Goal: Task Accomplishment & Management: Manage account settings

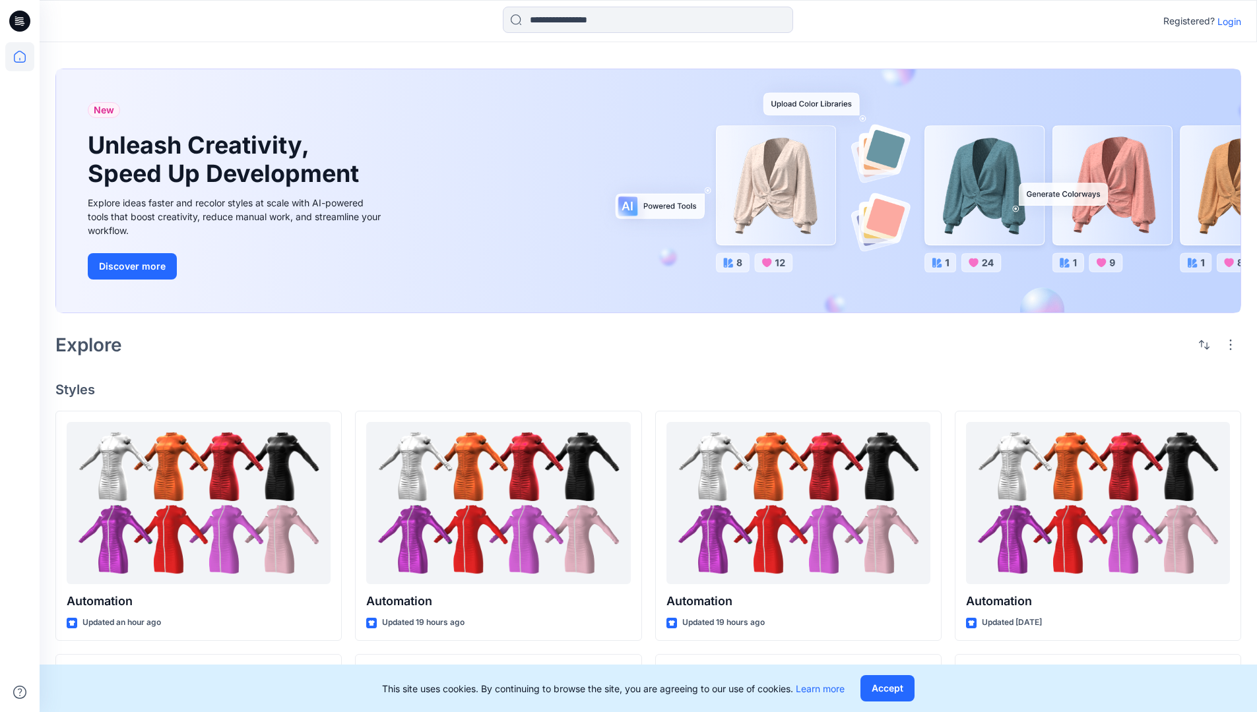
click at [1226, 21] on p "Login" at bounding box center [1229, 22] width 24 height 14
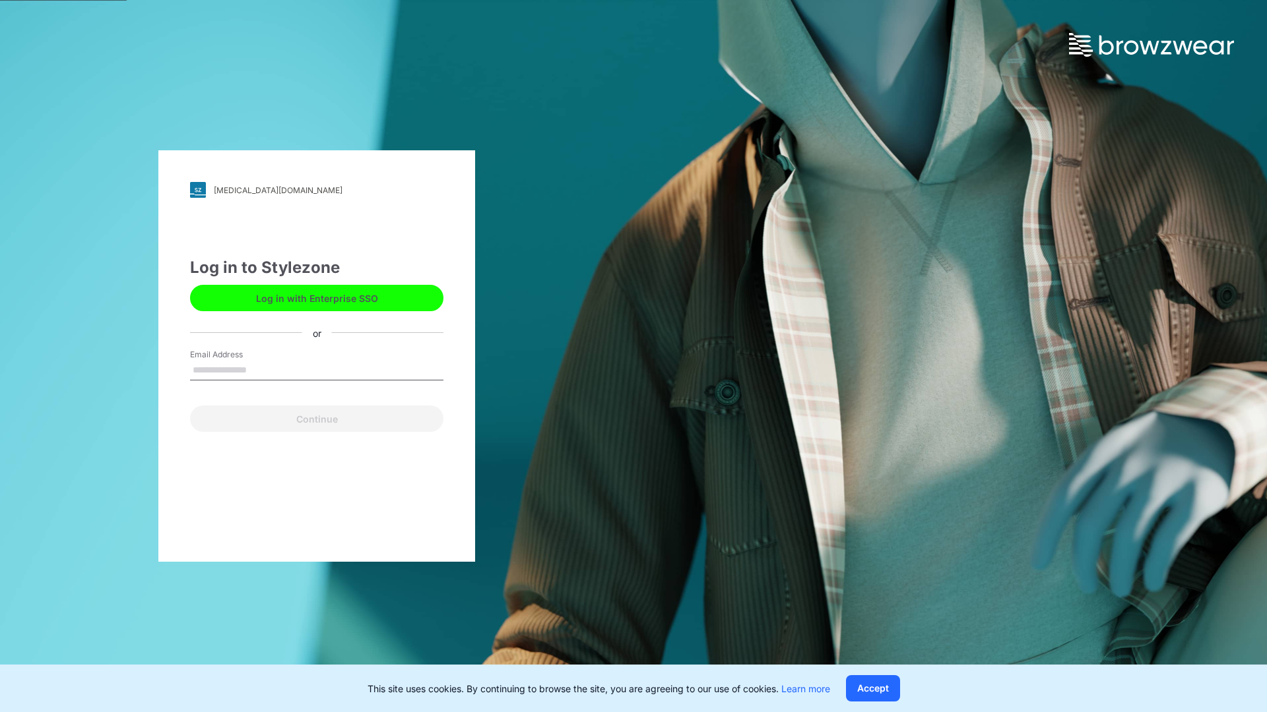
click at [261, 369] on input "Email Address" at bounding box center [316, 371] width 253 height 20
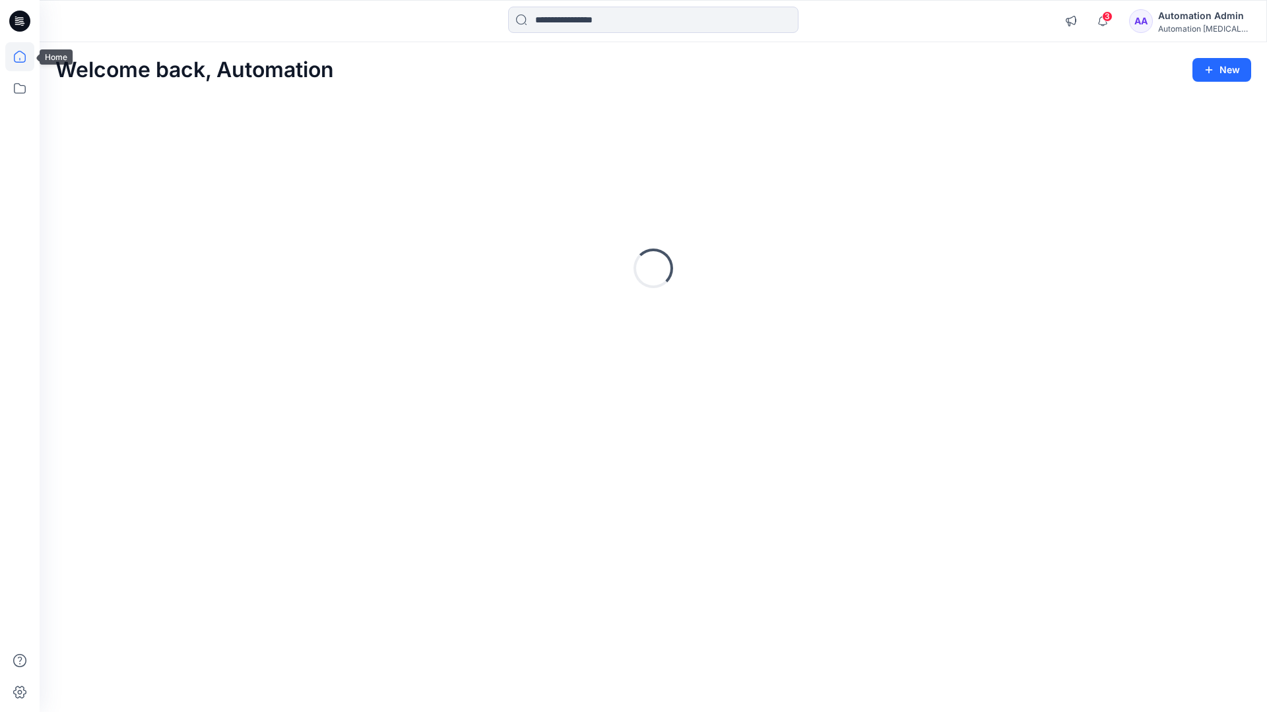
click at [25, 57] on icon at bounding box center [20, 57] width 12 height 12
click at [1206, 15] on div "Automation Admin" at bounding box center [1204, 16] width 92 height 16
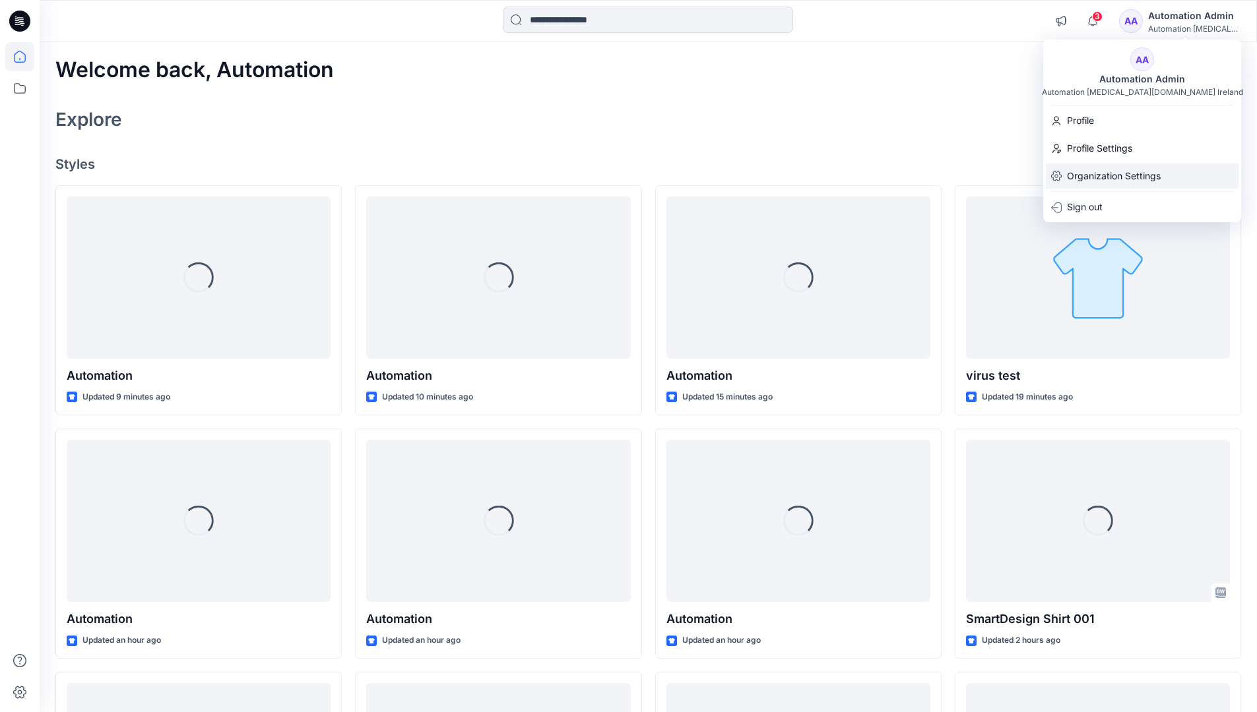
click at [1129, 176] on p "Organization Settings" at bounding box center [1114, 176] width 94 height 25
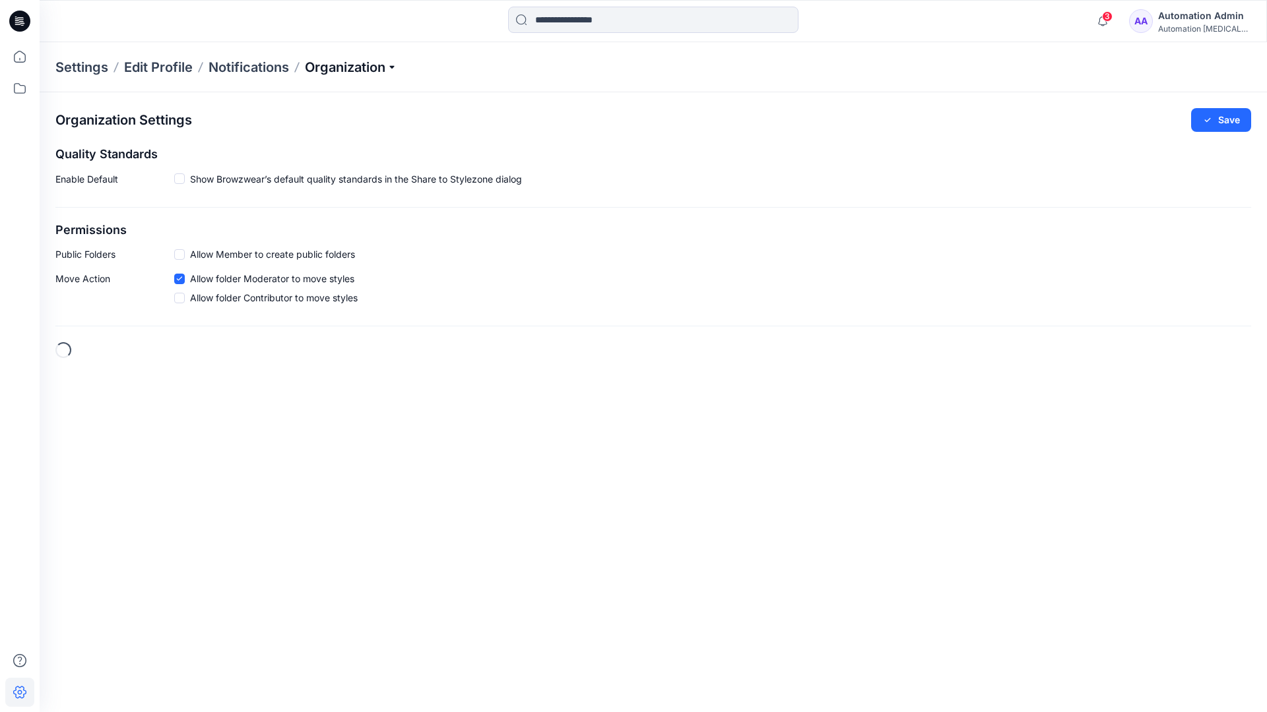
click at [395, 65] on p "Organization" at bounding box center [351, 67] width 92 height 18
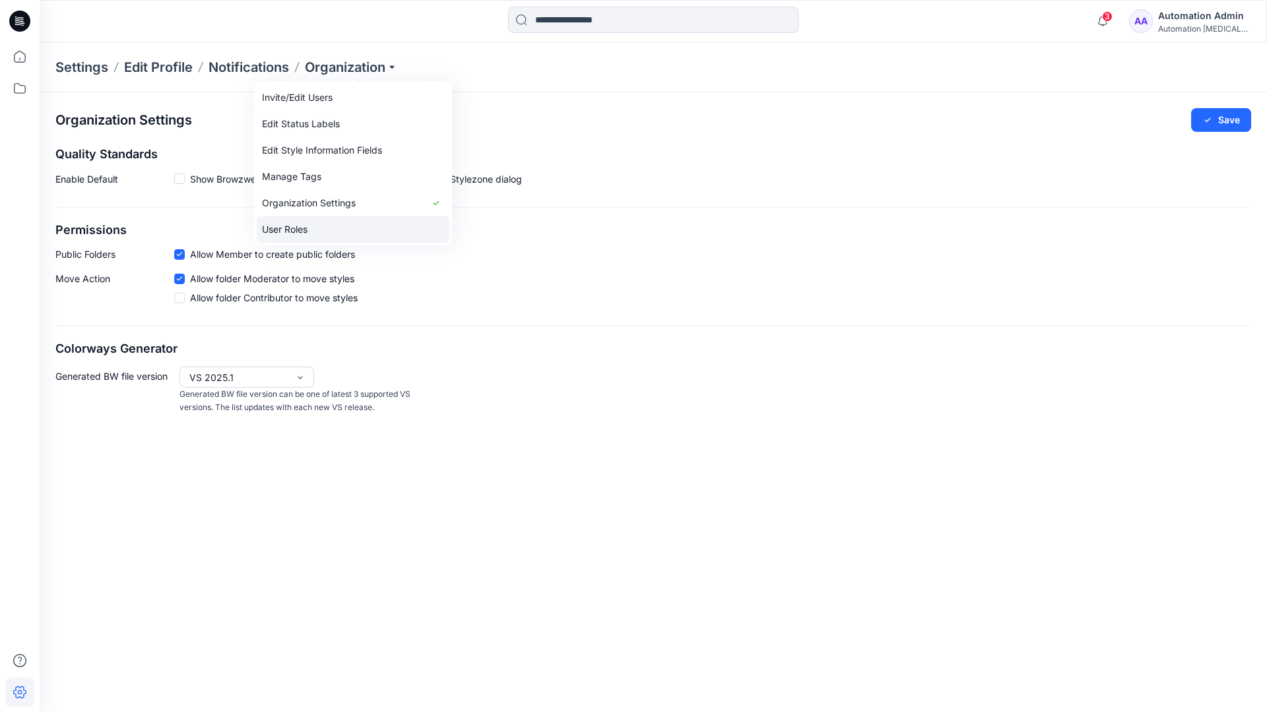
click at [312, 228] on link "User Roles" at bounding box center [353, 229] width 193 height 26
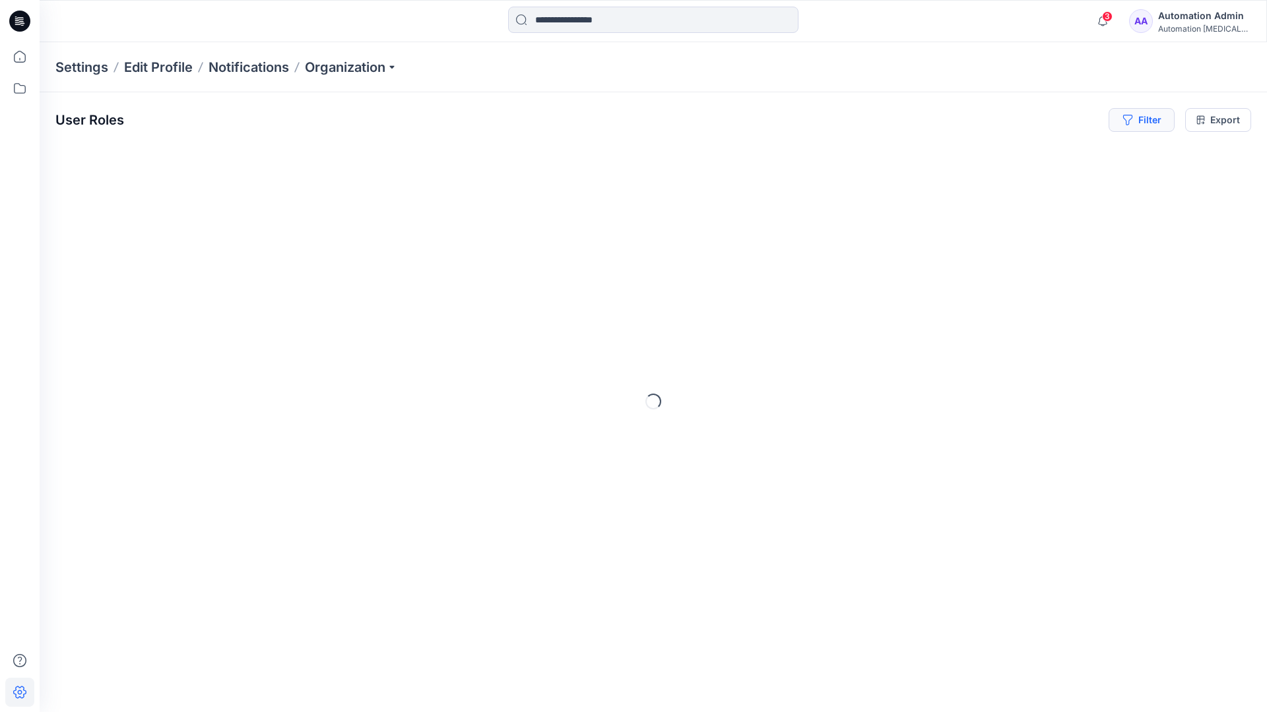
click at [1147, 124] on button "Filter" at bounding box center [1141, 120] width 66 height 24
click at [1059, 154] on div at bounding box center [1094, 155] width 136 height 16
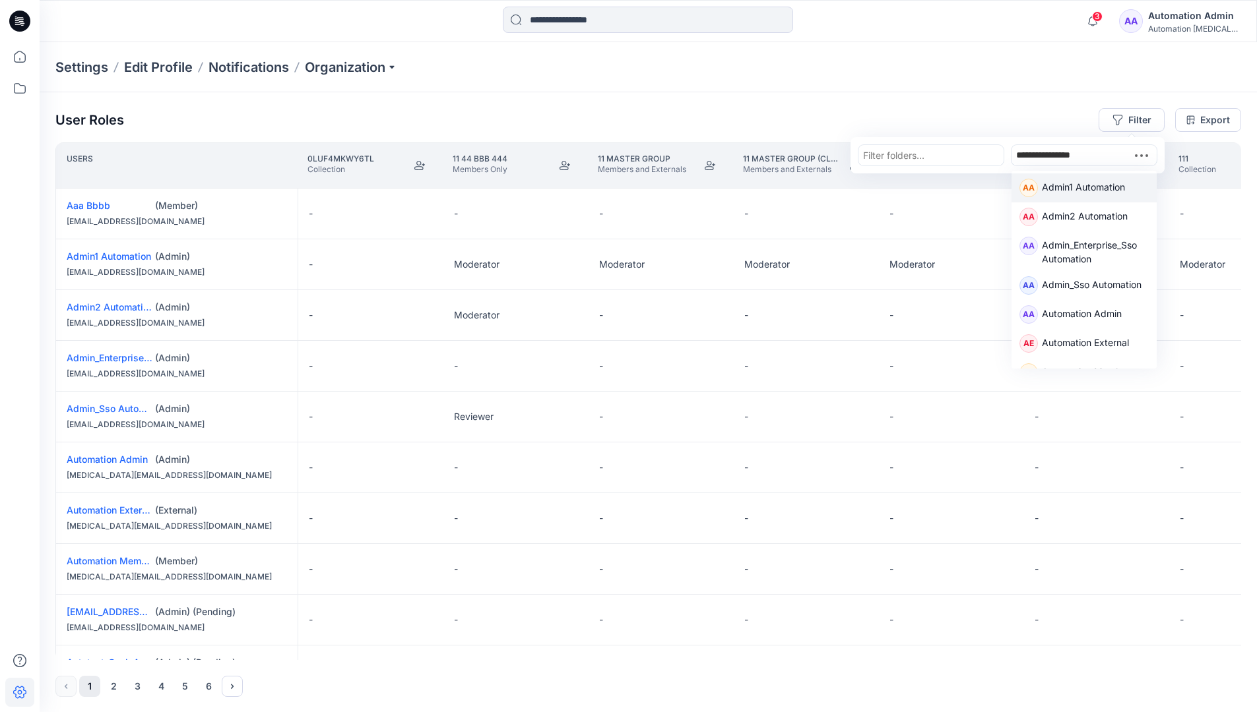
type input "**********"
click at [1063, 183] on p "Automation Member" at bounding box center [1086, 188] width 88 height 17
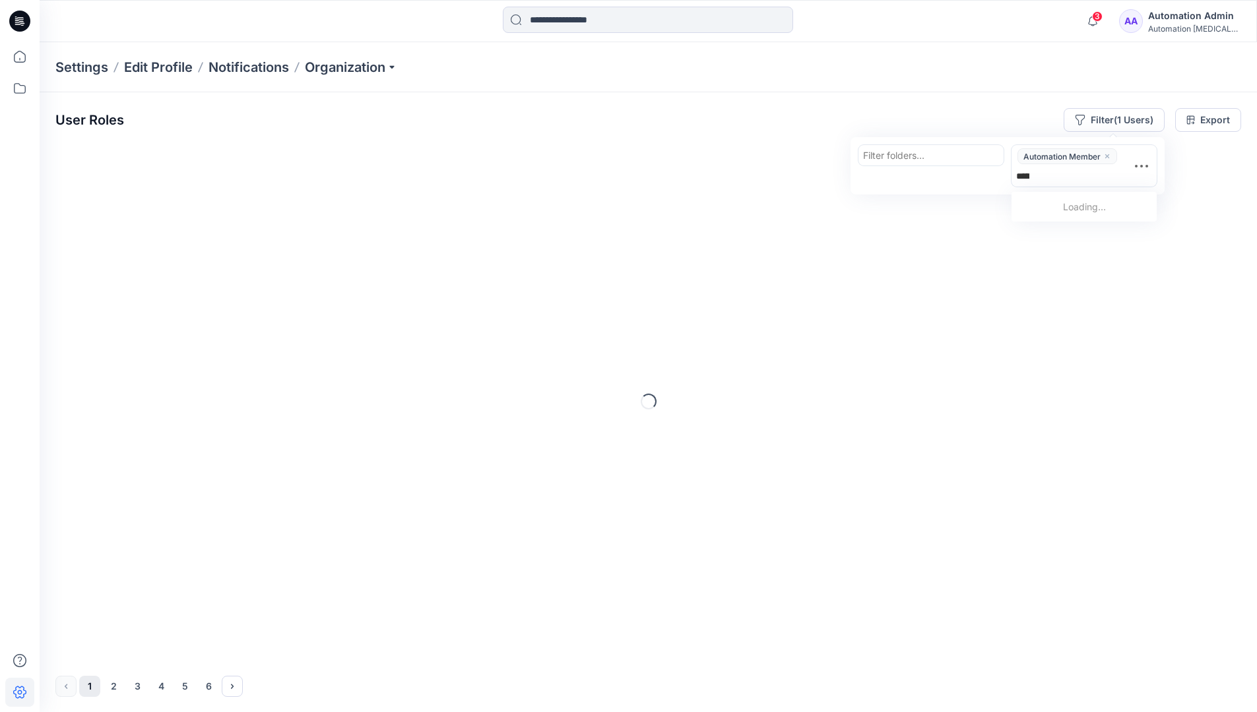
type input "**********"
click at [1123, 208] on p "Automation External" at bounding box center [1085, 209] width 87 height 17
type input "*****"
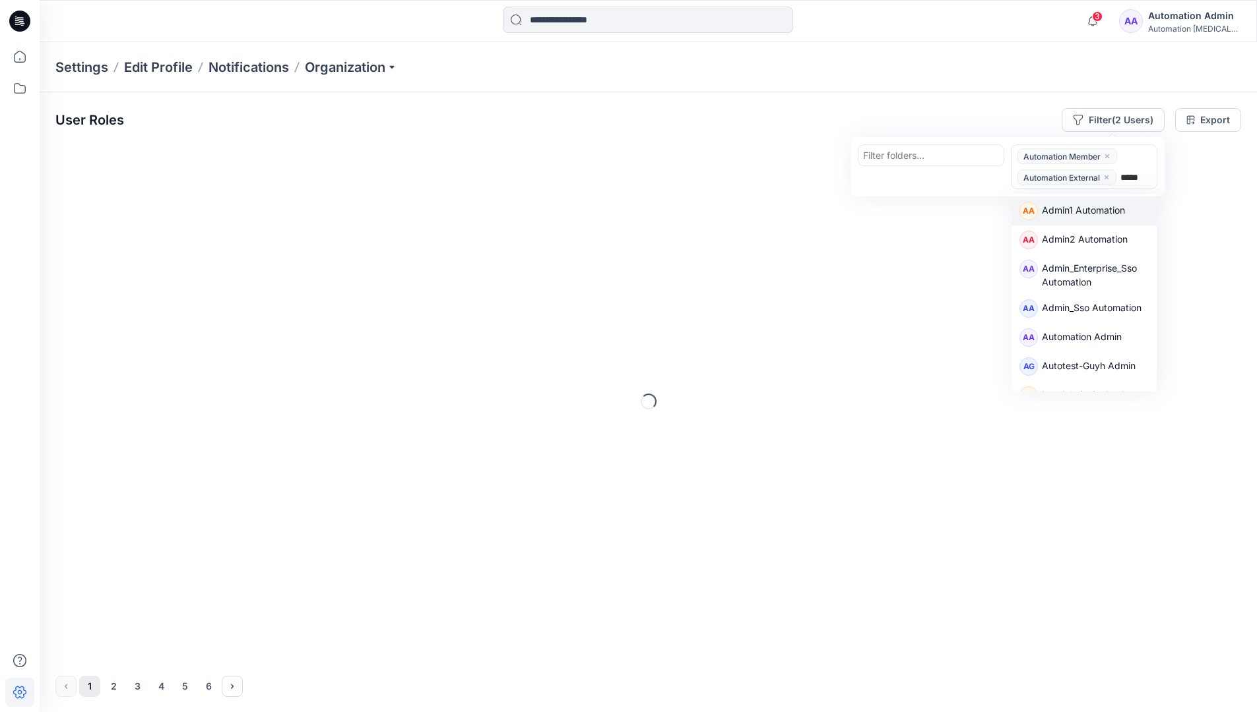
click at [1123, 198] on div "AA Admin1 Automation" at bounding box center [1083, 211] width 145 height 29
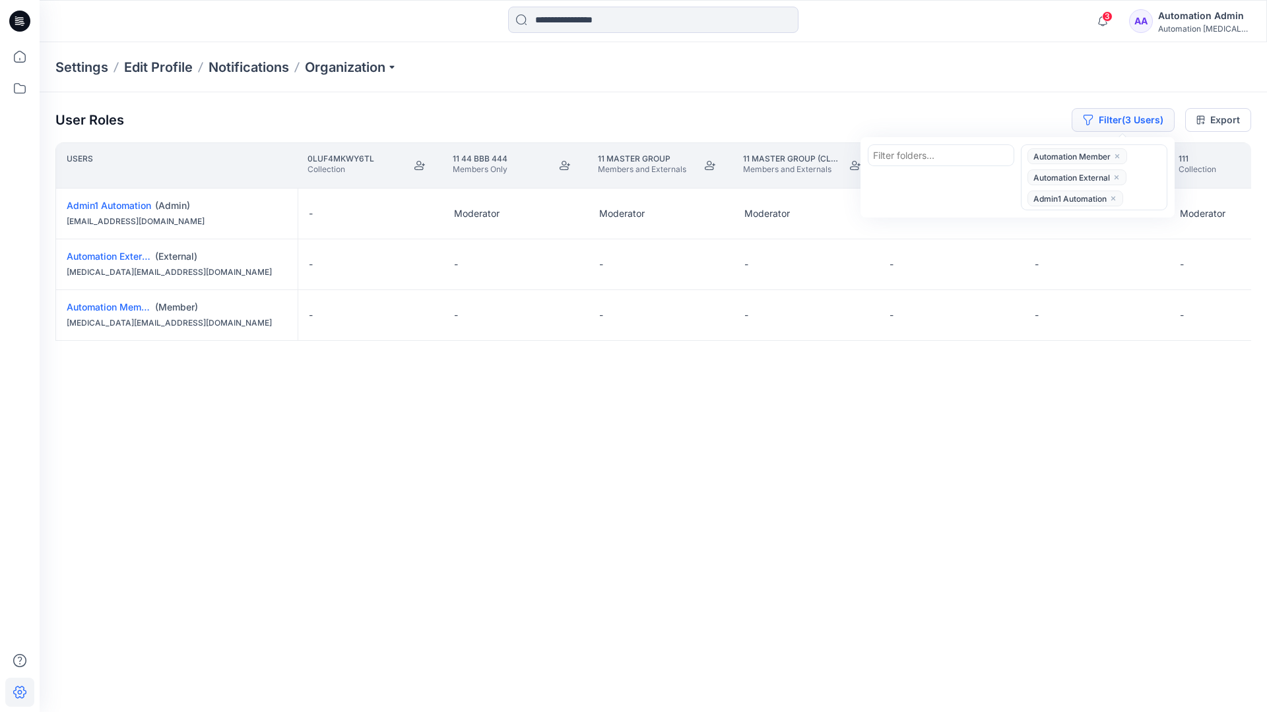
click at [1104, 113] on button "Filter (3 Users)" at bounding box center [1122, 120] width 103 height 24
click at [1122, 123] on button "Filter (3 Users)" at bounding box center [1122, 120] width 103 height 24
click at [1117, 174] on icon "close" at bounding box center [1116, 177] width 8 height 8
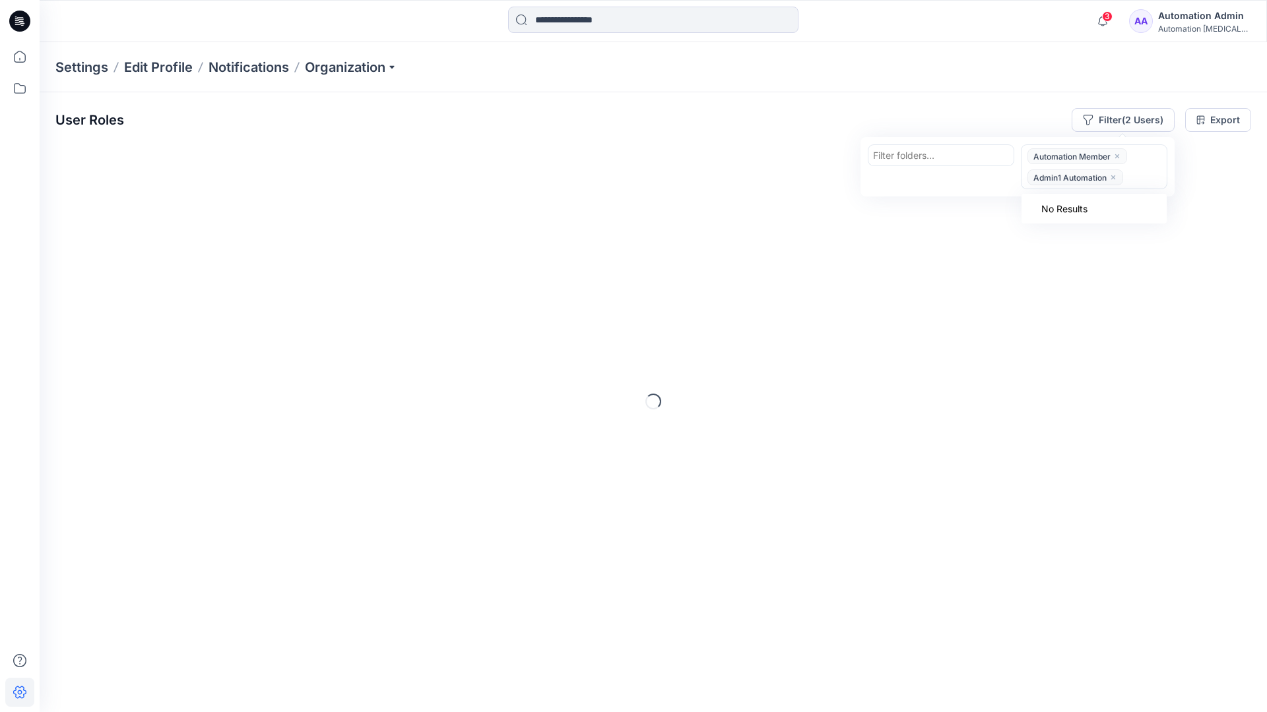
click at [1114, 175] on icon "close" at bounding box center [1113, 177] width 8 height 8
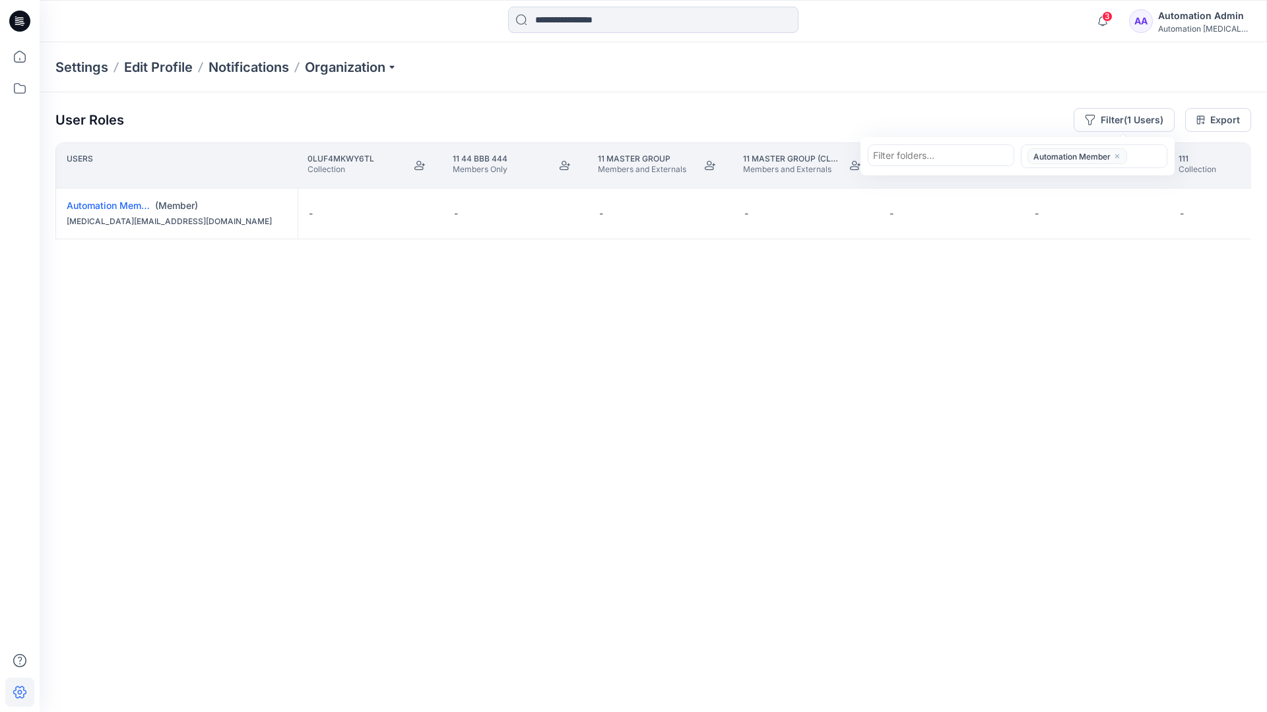
click at [1117, 154] on icon "close" at bounding box center [1117, 156] width 8 height 8
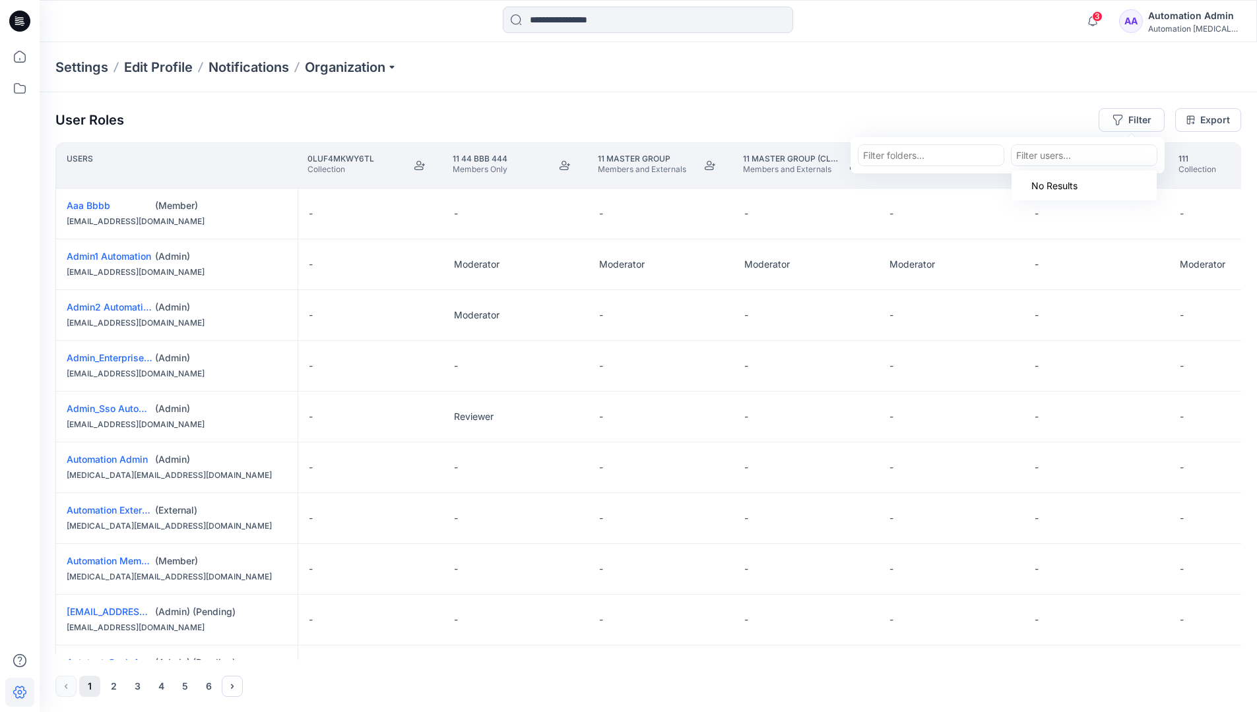
click at [945, 105] on div "User Roles Filter Filter folders... option Automation Member, deselected. Use U…" at bounding box center [648, 402] width 1217 height 621
click at [1205, 16] on div "Automation Admin" at bounding box center [1194, 16] width 92 height 16
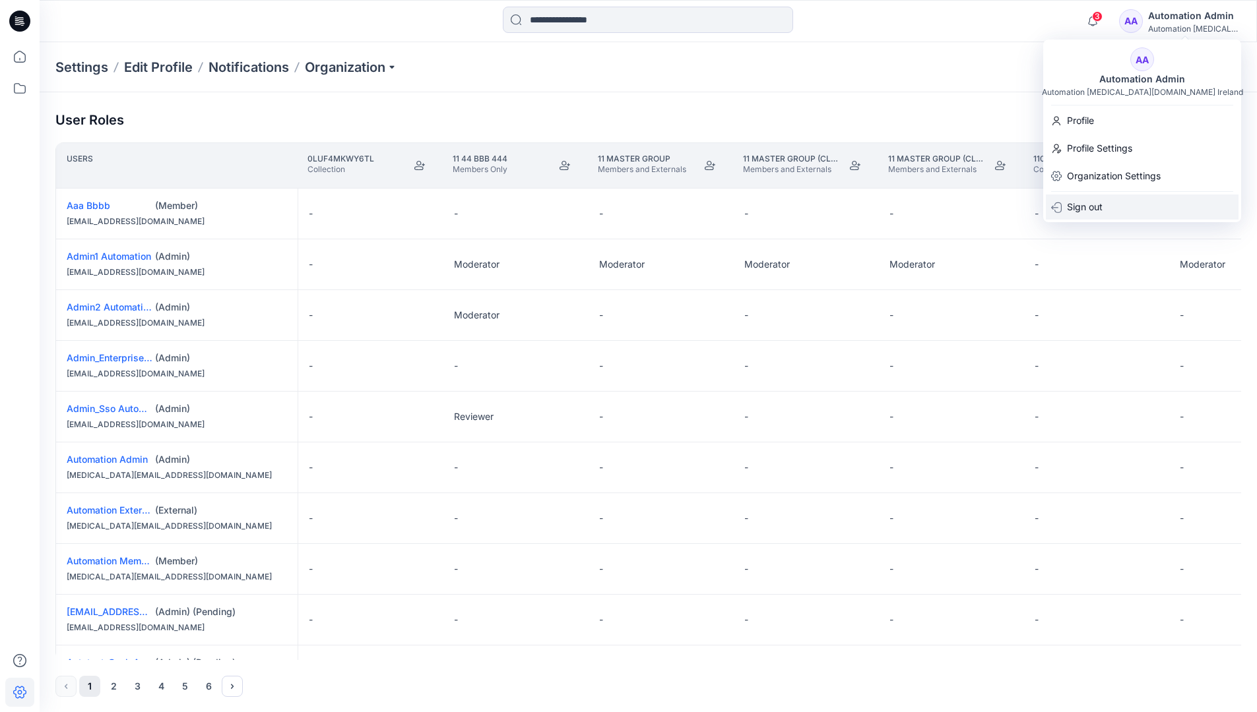
click at [1127, 202] on div "Sign out" at bounding box center [1142, 207] width 193 height 25
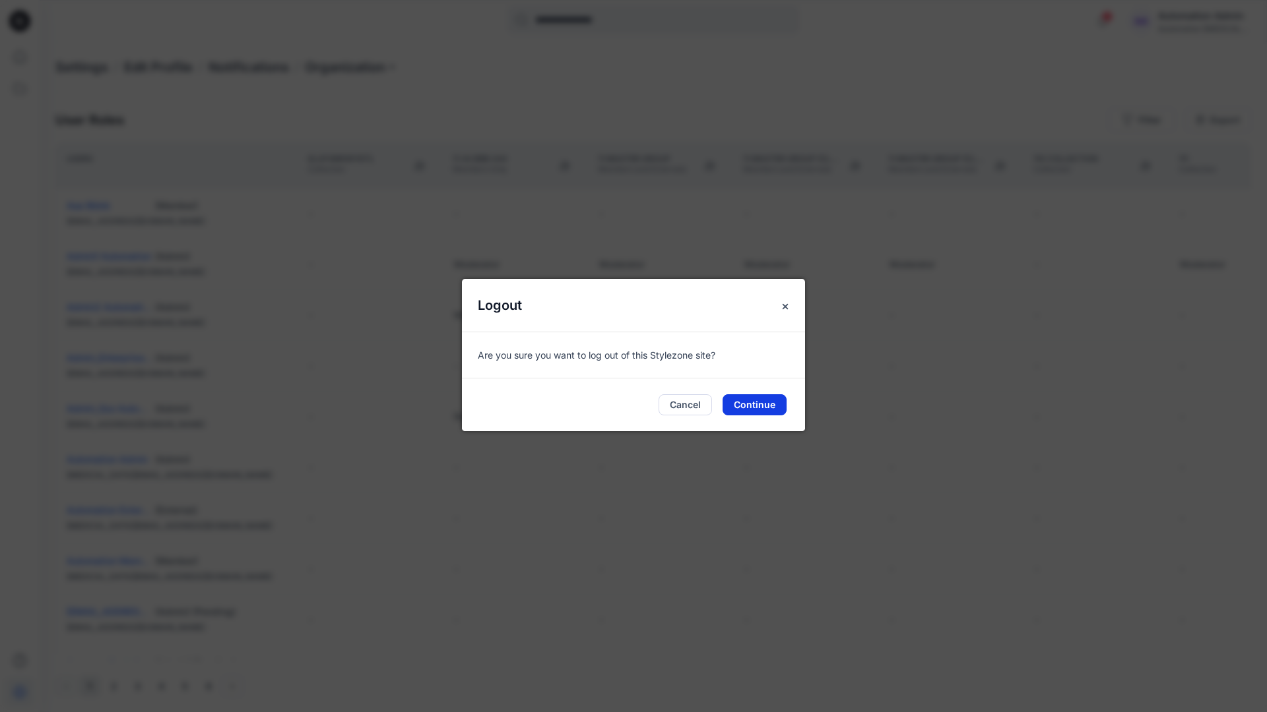
click at [751, 401] on button "Continue" at bounding box center [754, 404] width 64 height 21
